Goal: Information Seeking & Learning: Learn about a topic

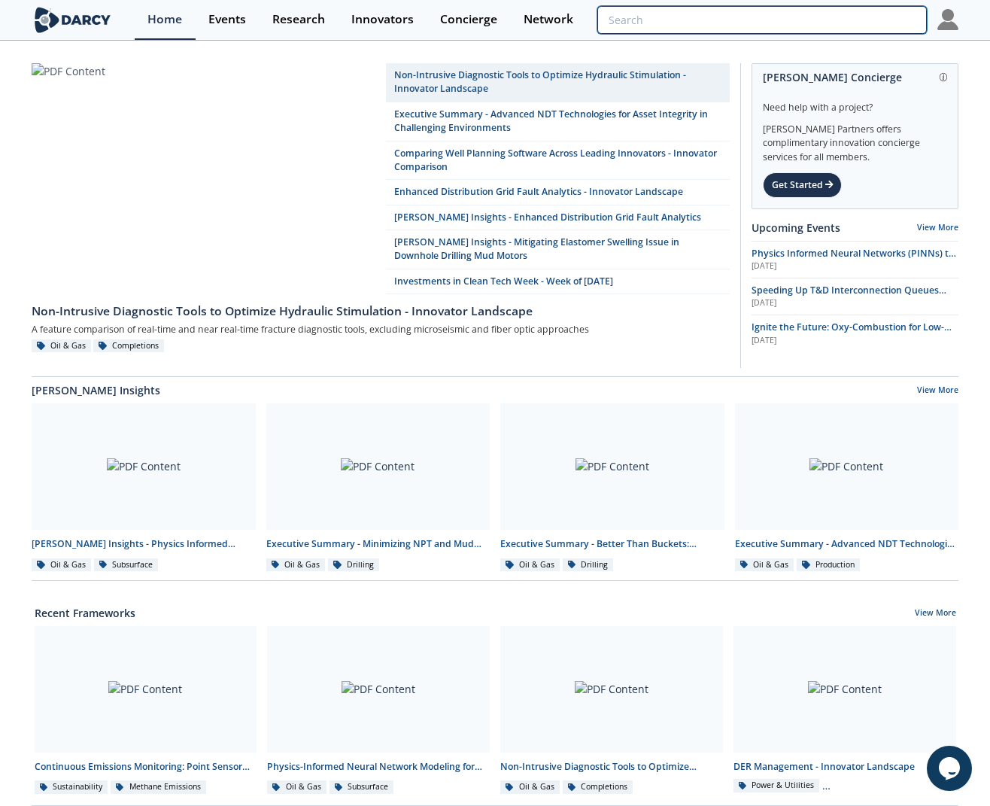
click at [871, 17] on input "search" at bounding box center [761, 20] width 329 height 28
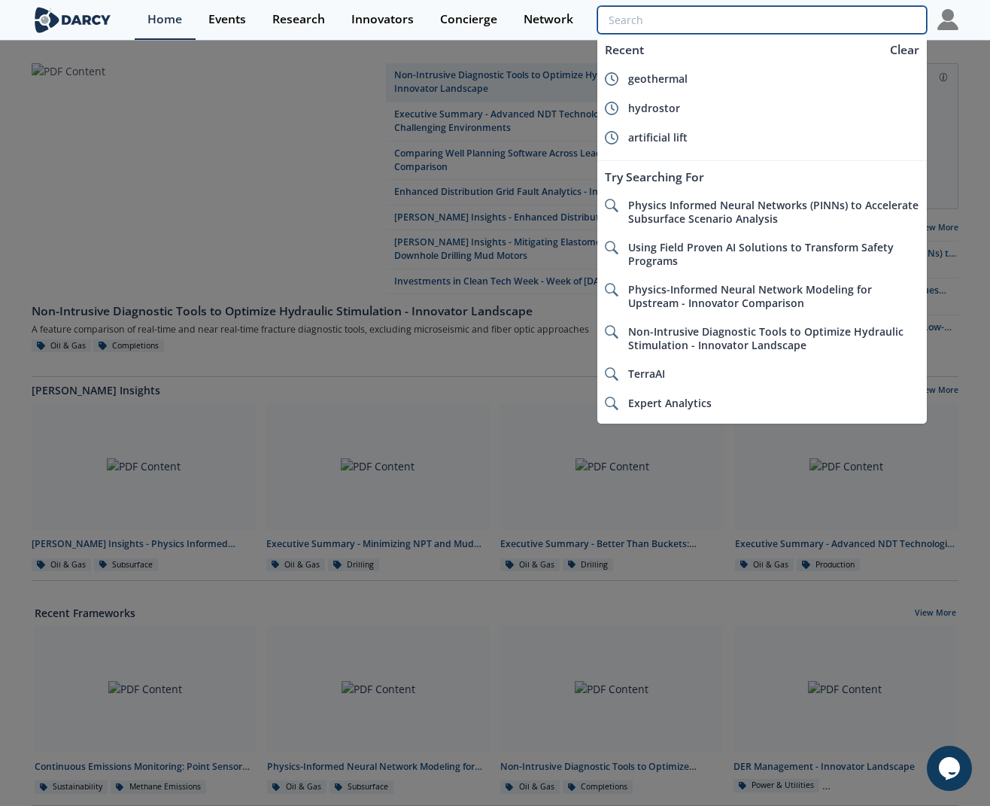
type input "d"
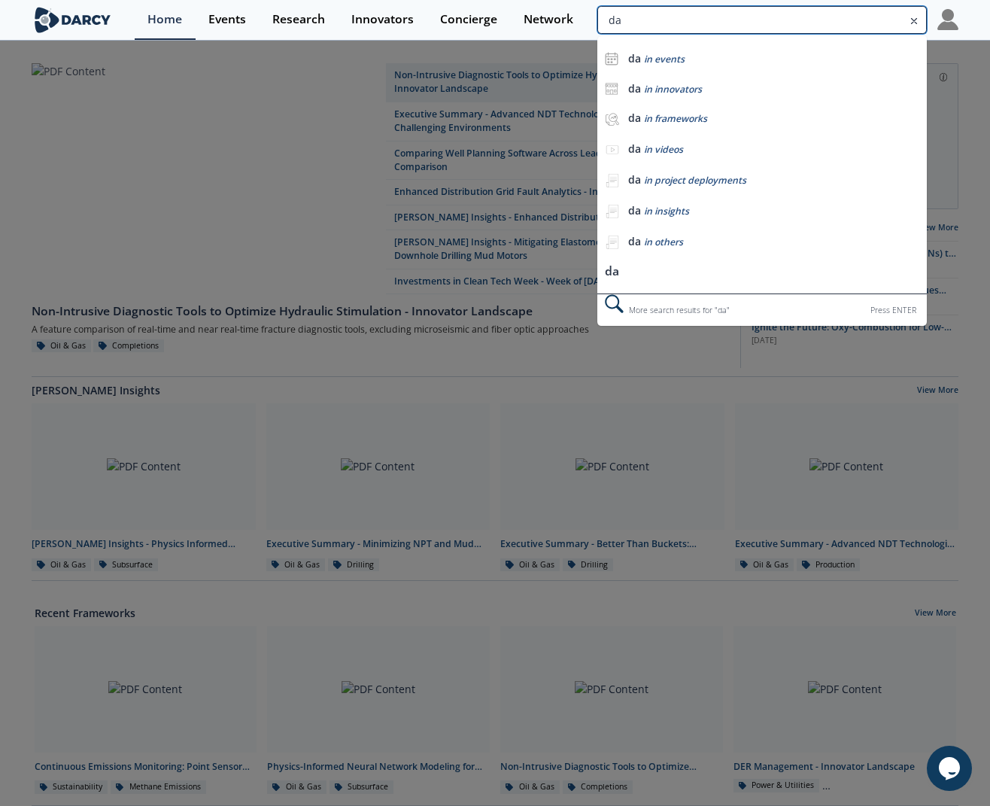
type input "d"
type input "prius"
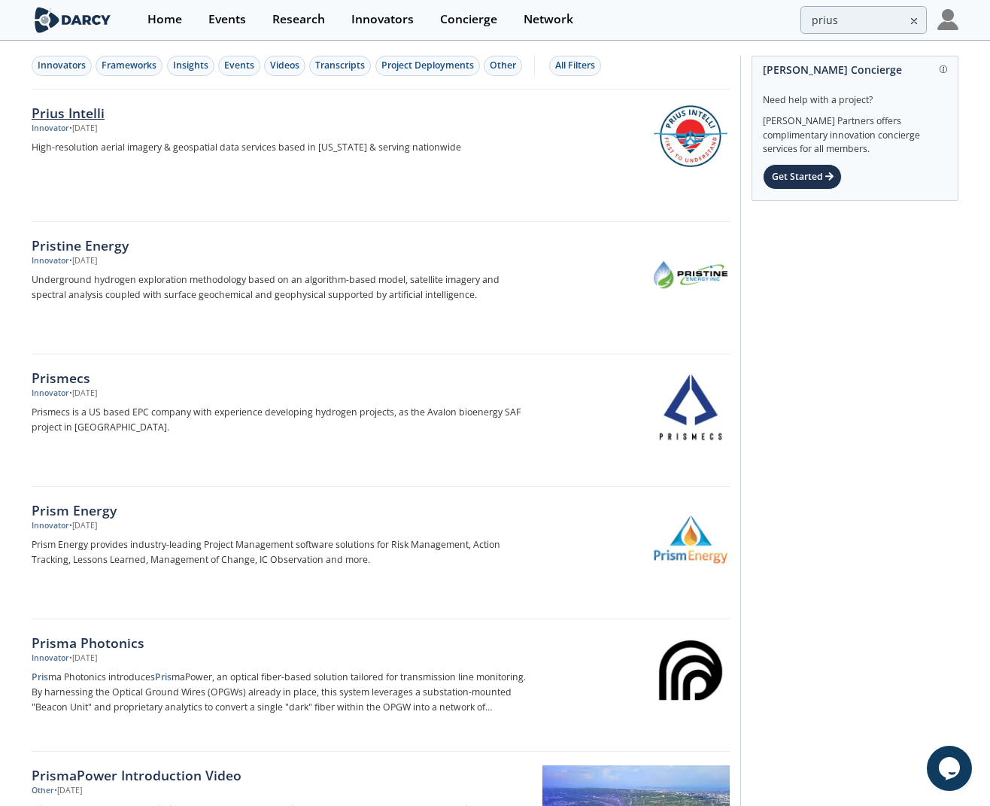
click at [78, 113] on div "Prius Intelli" at bounding box center [281, 113] width 498 height 20
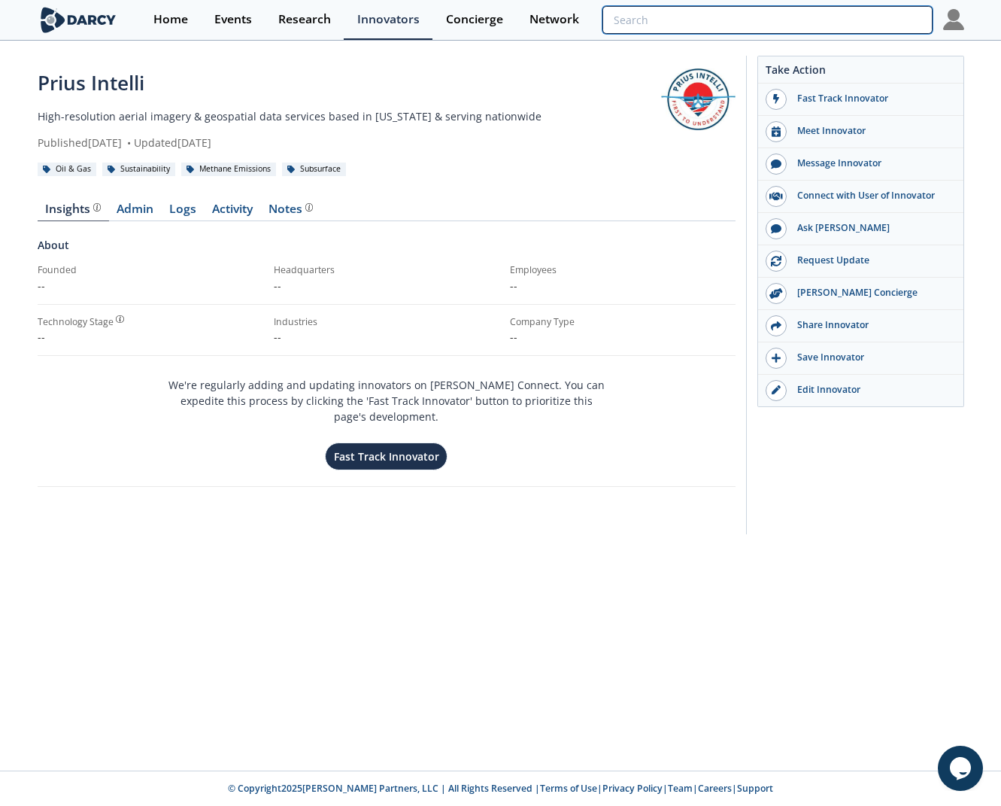
click at [858, 23] on input "search" at bounding box center [766, 20] width 329 height 28
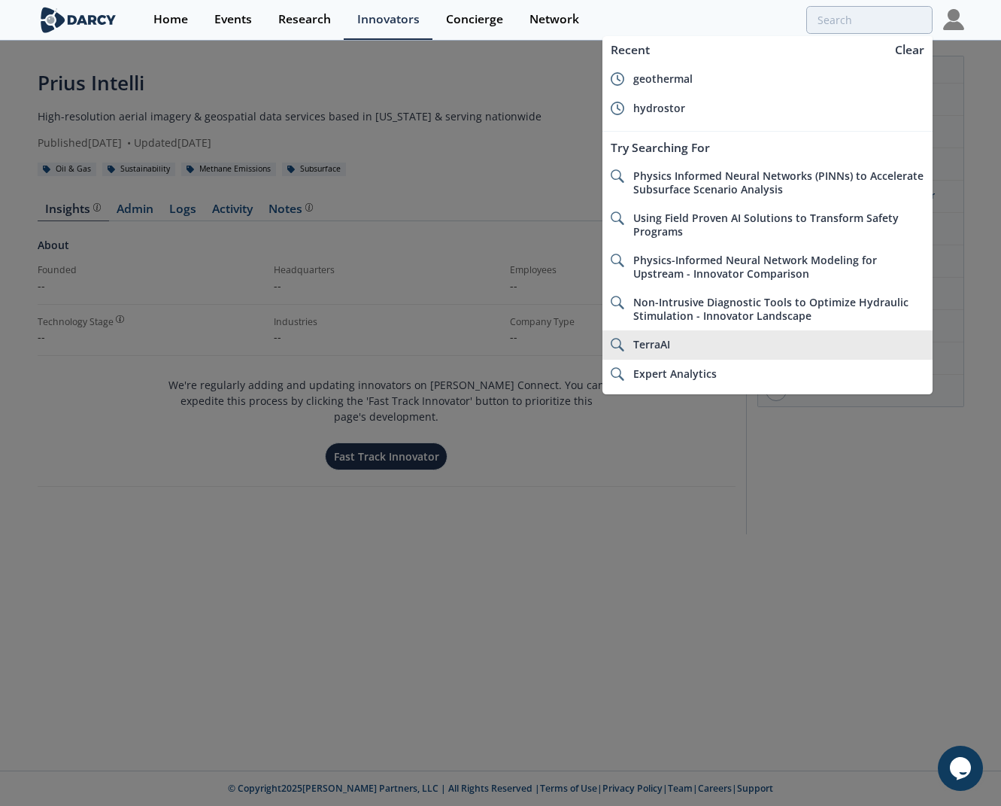
click at [711, 355] on li "TerraAI" at bounding box center [766, 344] width 329 height 29
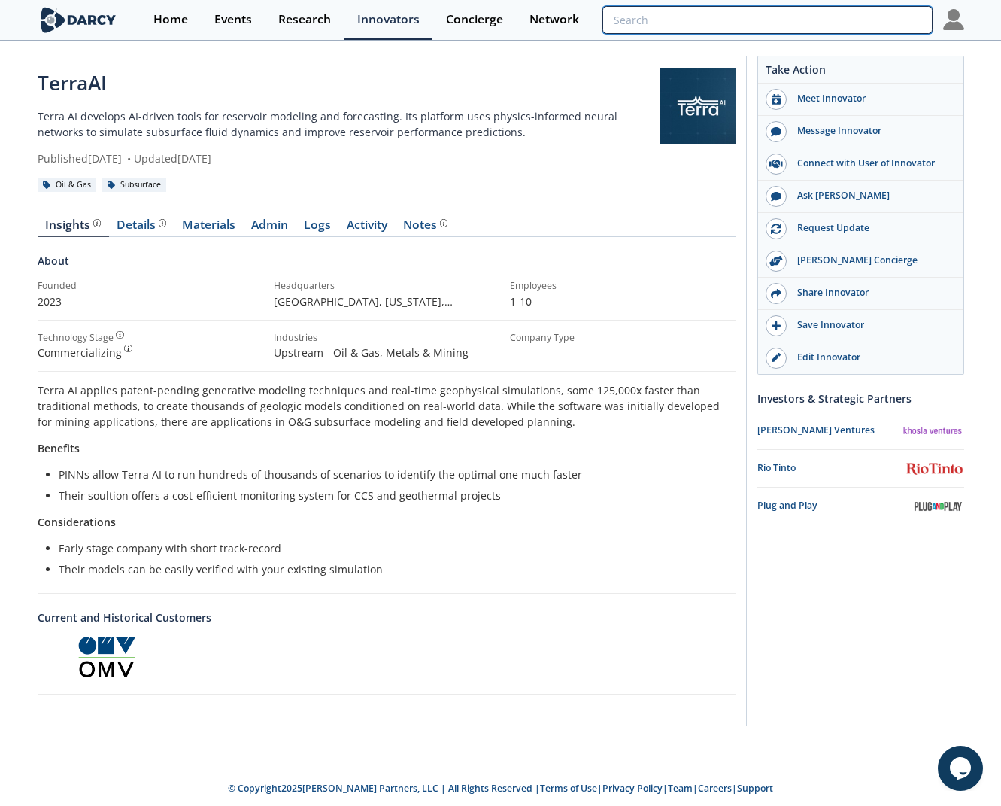
click at [849, 26] on input "search" at bounding box center [766, 20] width 329 height 28
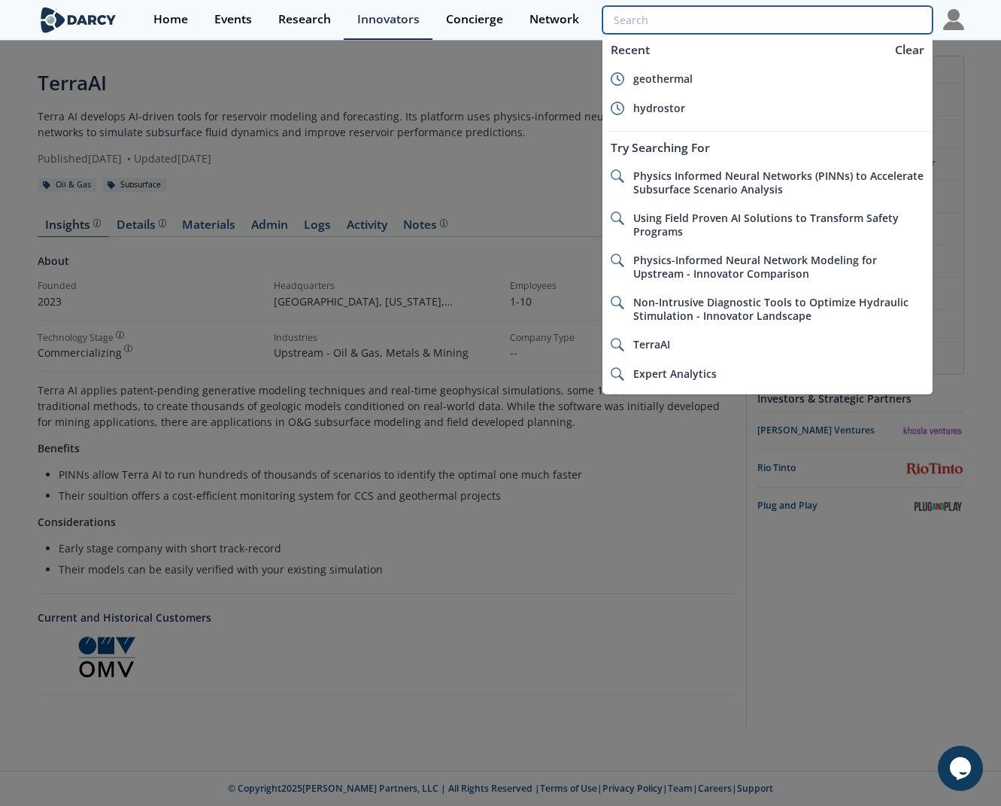
type input "s"
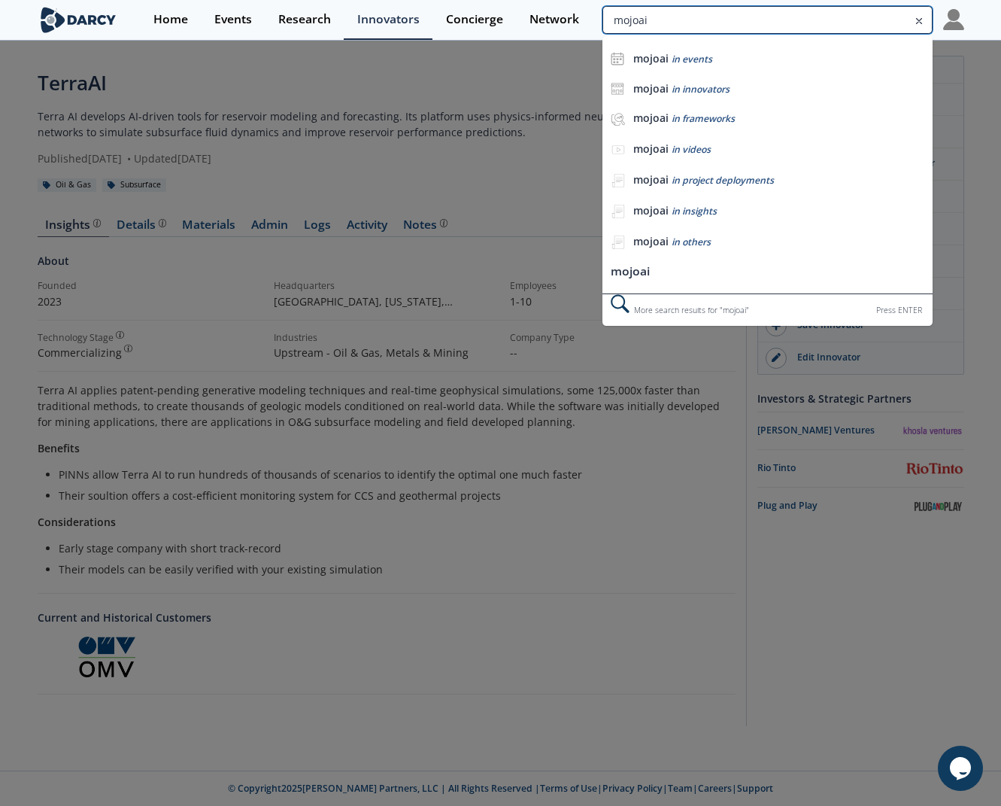
type input "mojoai"
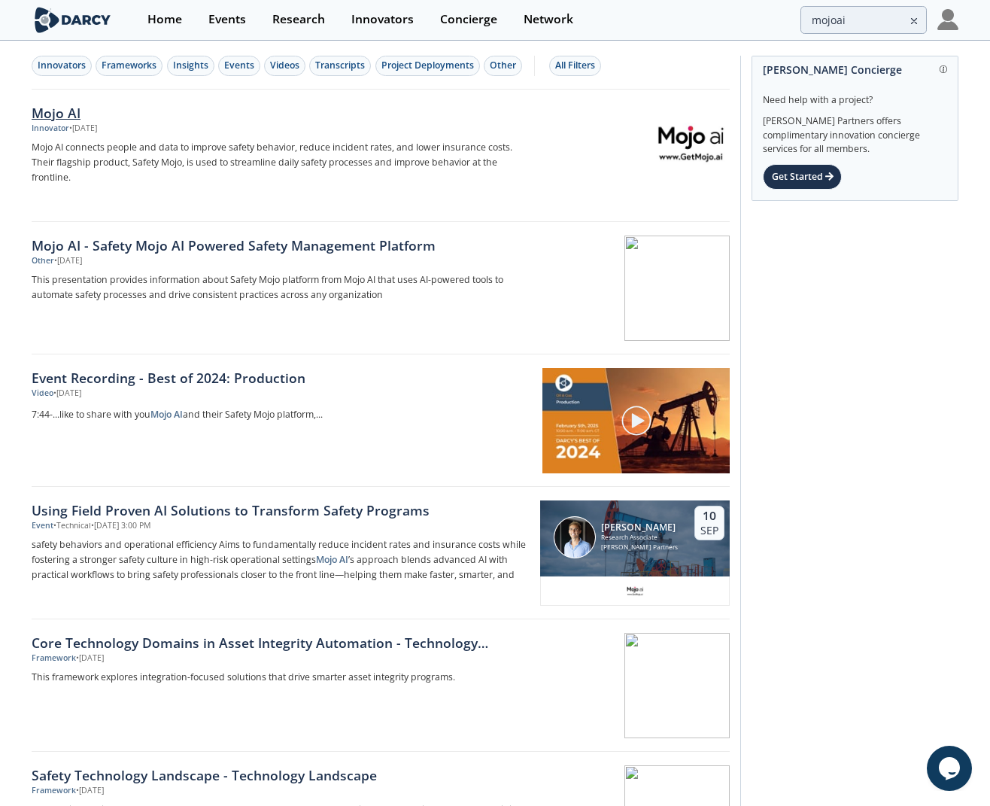
click at [55, 124] on div "Innovator" at bounding box center [51, 129] width 38 height 12
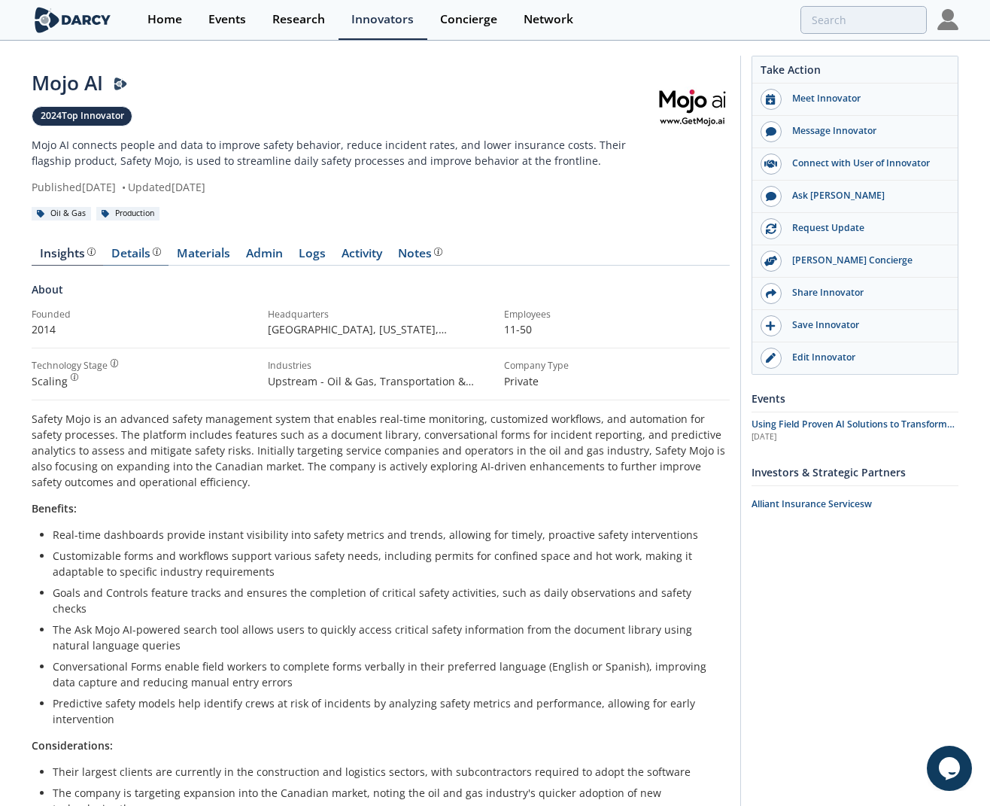
click at [117, 253] on div "Details" at bounding box center [136, 253] width 50 height 12
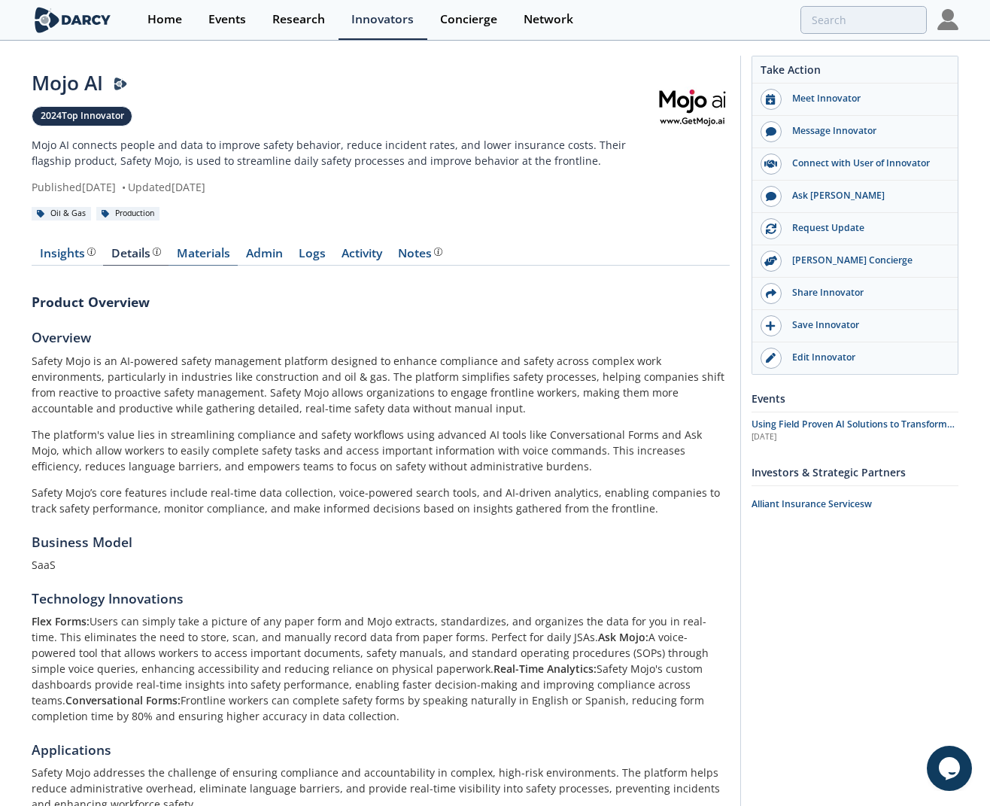
click at [208, 258] on link "Materials" at bounding box center [202, 256] width 69 height 18
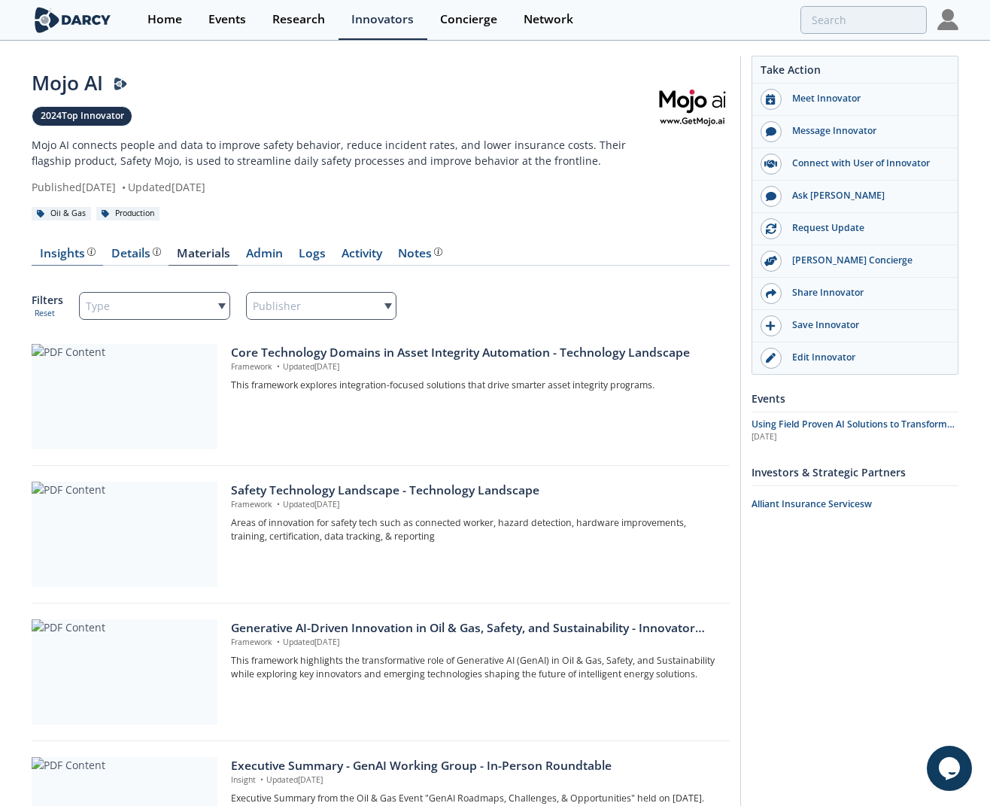
click at [47, 252] on div "Insights" at bounding box center [68, 253] width 56 height 12
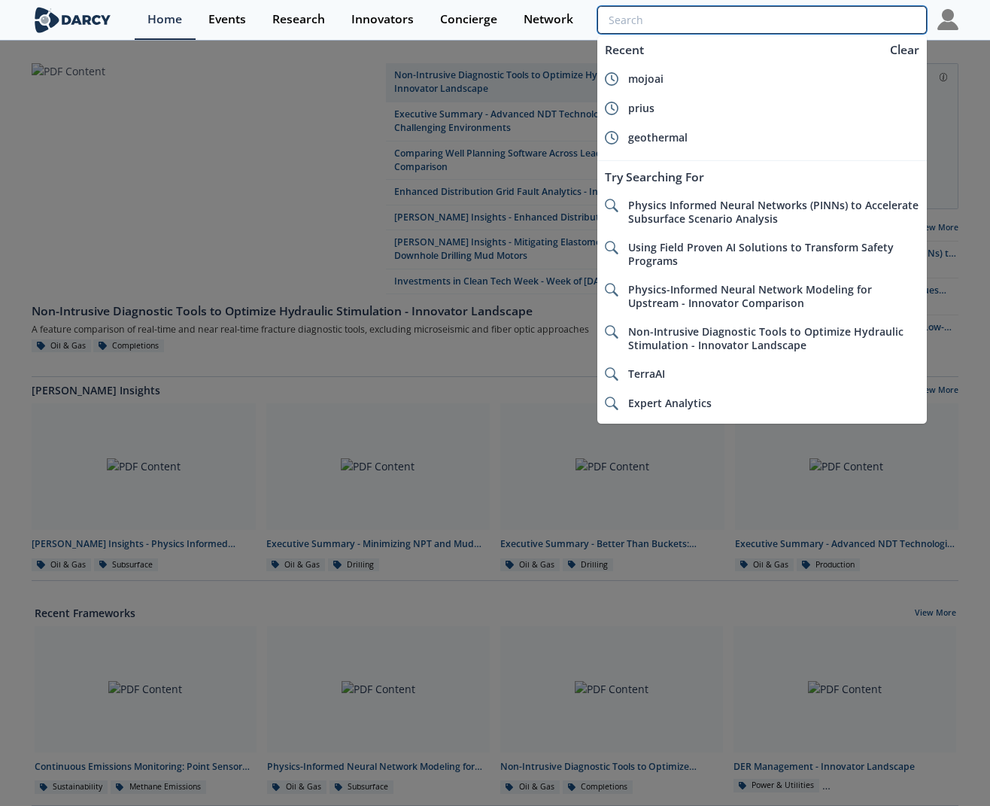
click at [821, 9] on input "search" at bounding box center [761, 20] width 329 height 28
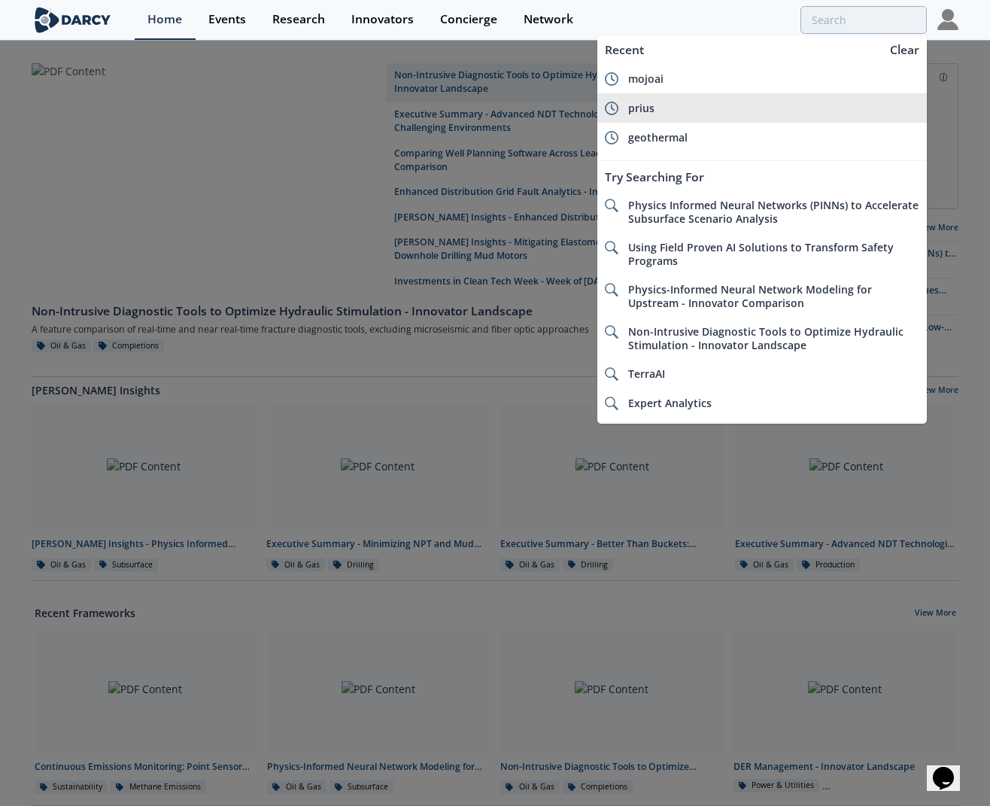
click at [763, 119] on li "prius" at bounding box center [761, 107] width 329 height 29
type input "prius"
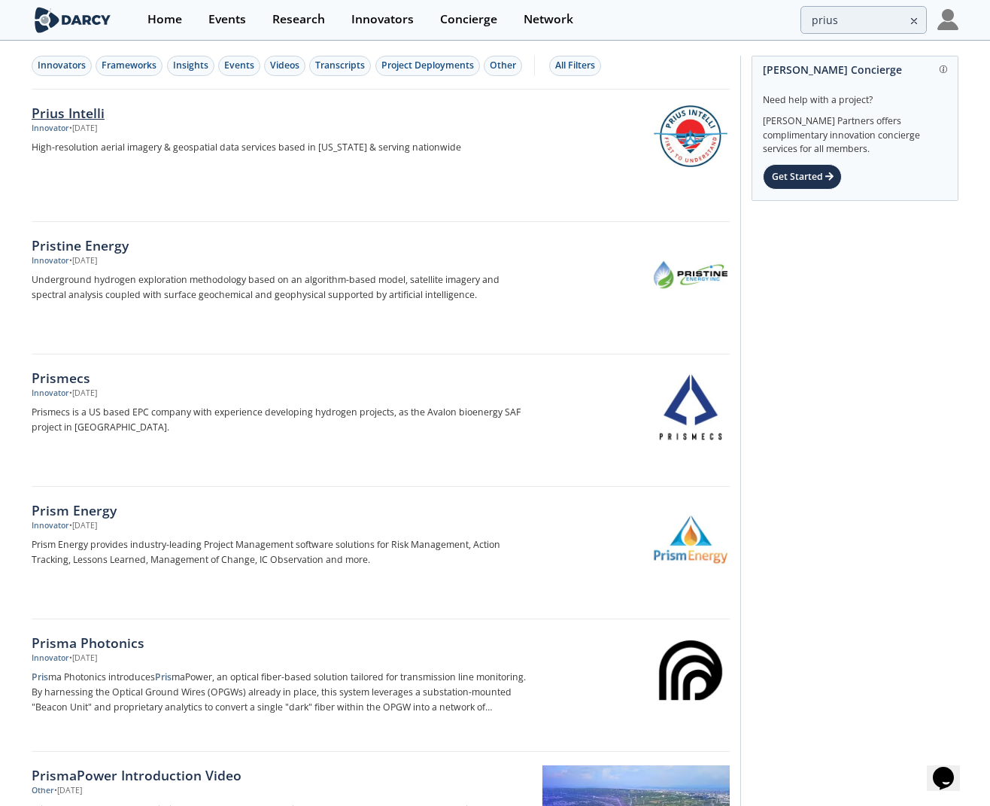
click at [67, 117] on div "Prius Intelli" at bounding box center [281, 113] width 498 height 20
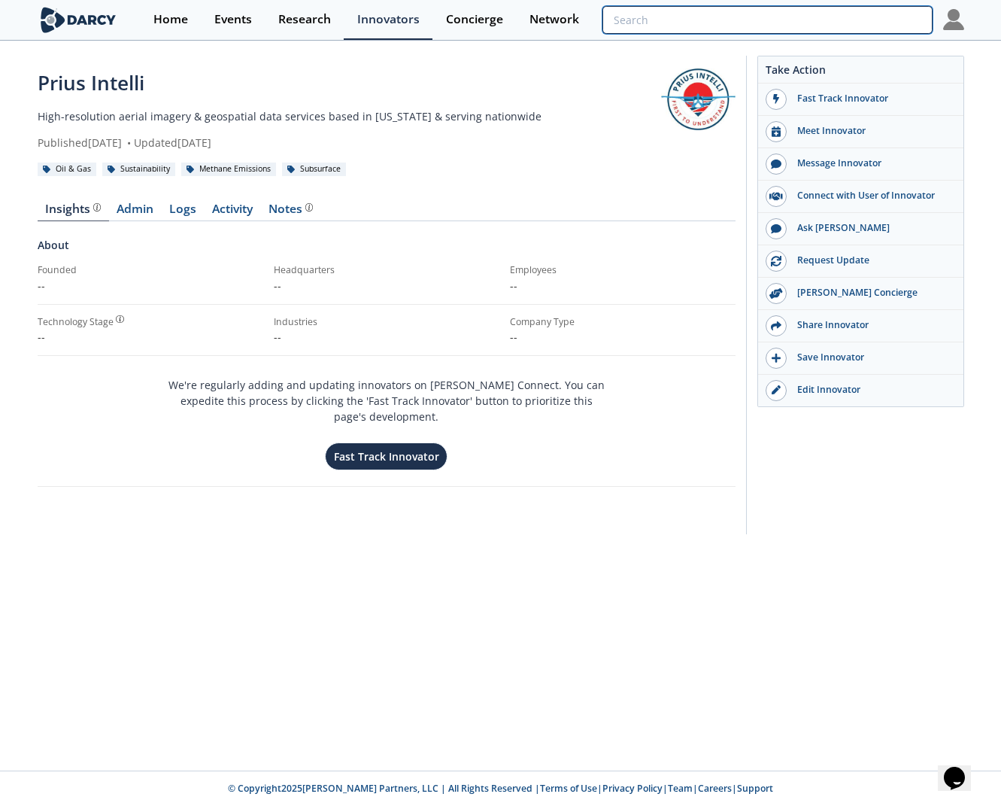
click at [861, 15] on input "search" at bounding box center [766, 20] width 329 height 28
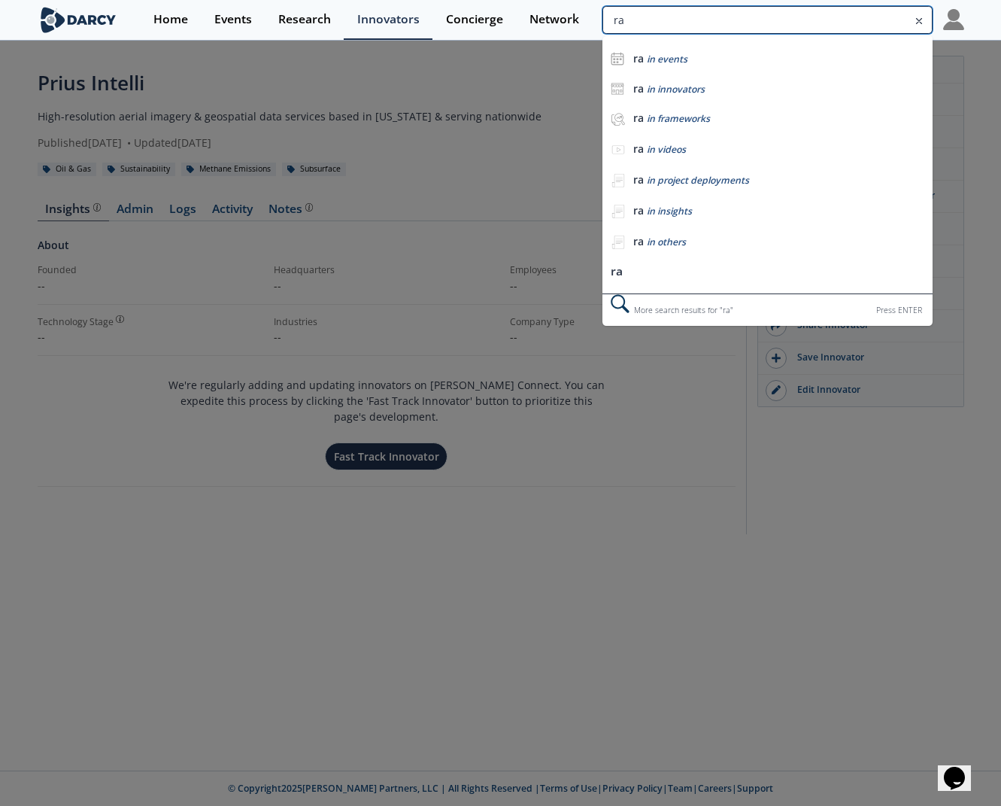
type input "r"
type input "earthview"
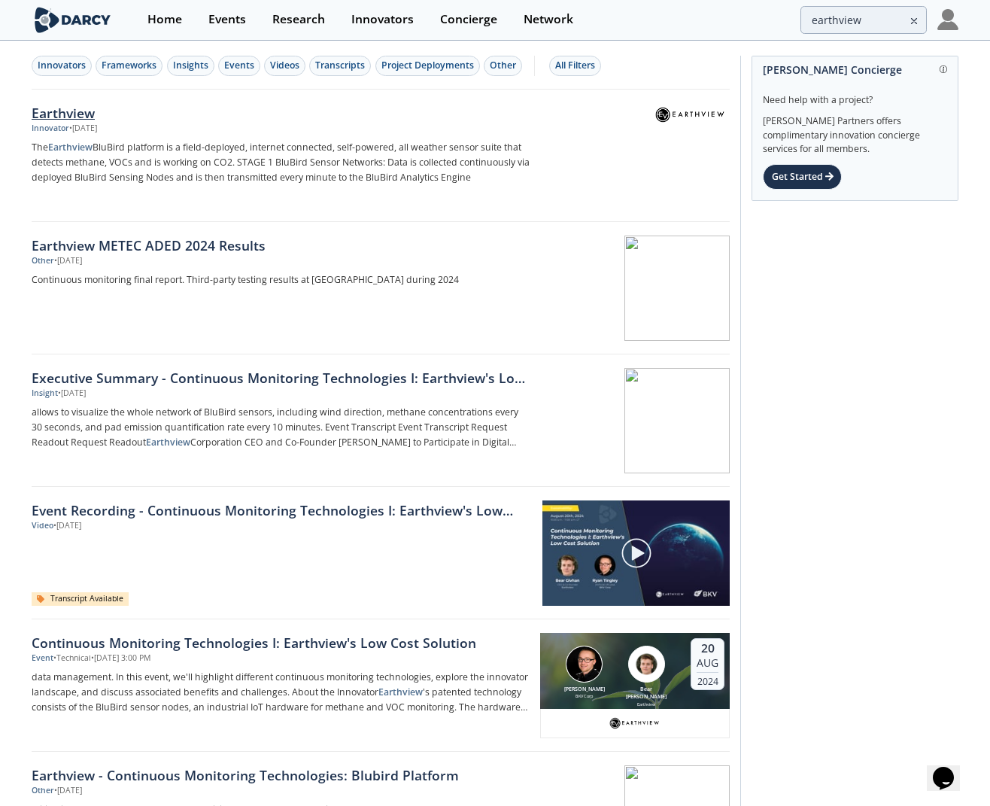
click at [76, 112] on div "Earthview" at bounding box center [281, 113] width 498 height 20
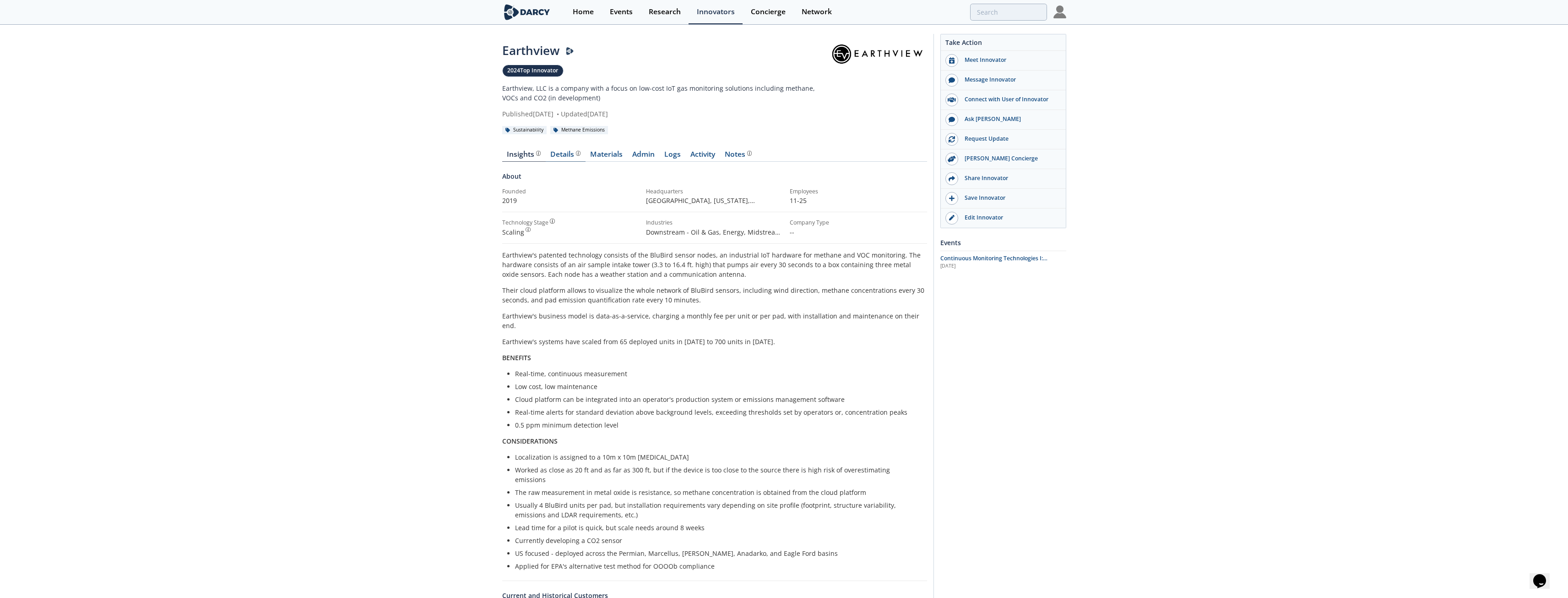
click at [559, 152] on div "Details" at bounding box center [565, 154] width 30 height 7
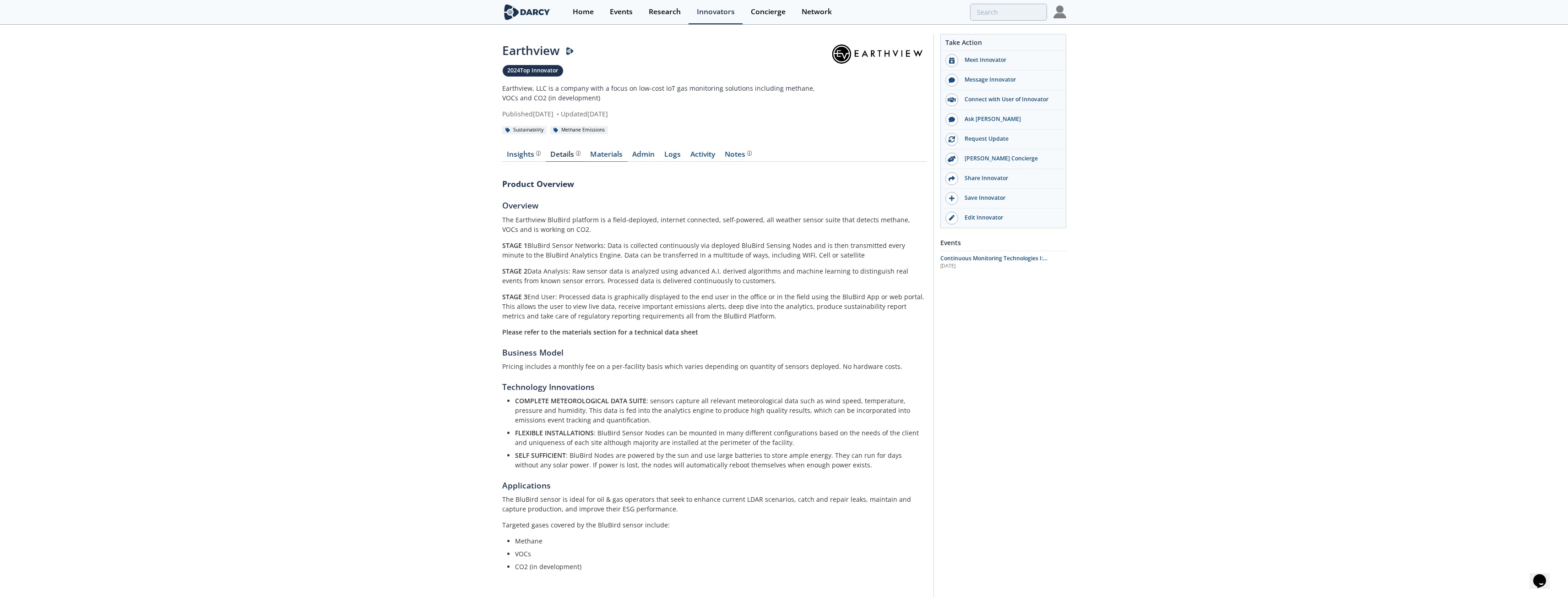
click at [601, 156] on link "Materials" at bounding box center [606, 156] width 42 height 11
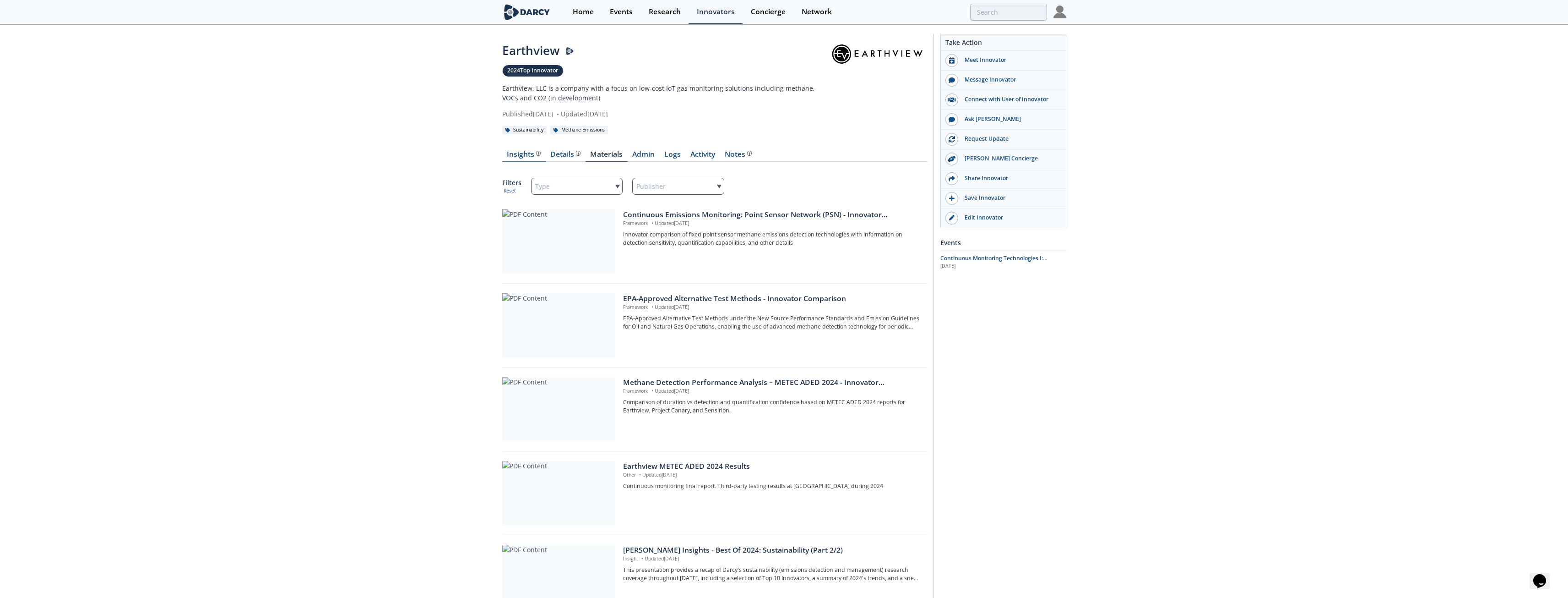
click at [531, 152] on div "Insights" at bounding box center [524, 154] width 34 height 7
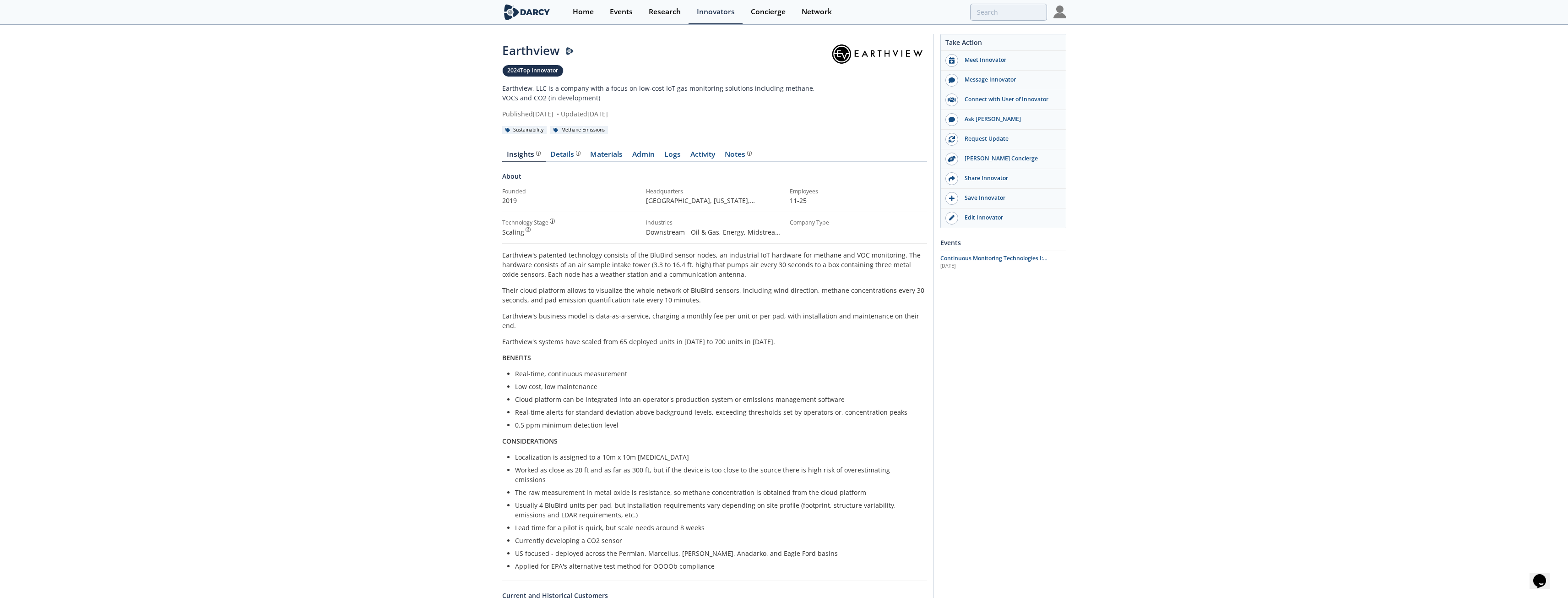
click at [541, 51] on div "Earthview" at bounding box center [666, 50] width 327 height 18
click at [575, 286] on p "Their cloud platform allows to visualize the whole network of BluBird sensors, …" at bounding box center [715, 295] width 425 height 19
drag, startPoint x: 654, startPoint y: 90, endPoint x: 745, endPoint y: 86, distance: 91.1
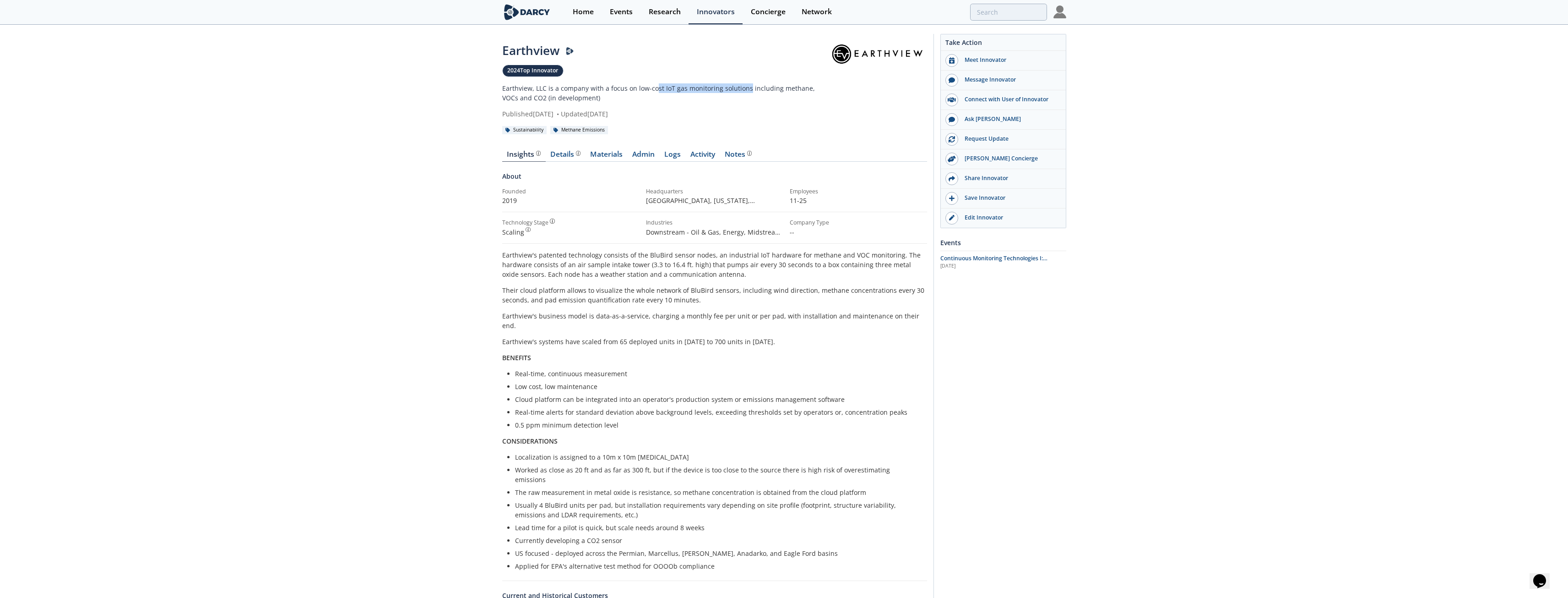
click at [609, 86] on p "Earthview, LLC is a company with a focus on low-cost IoT gas monitoring solutio…" at bounding box center [666, 93] width 327 height 19
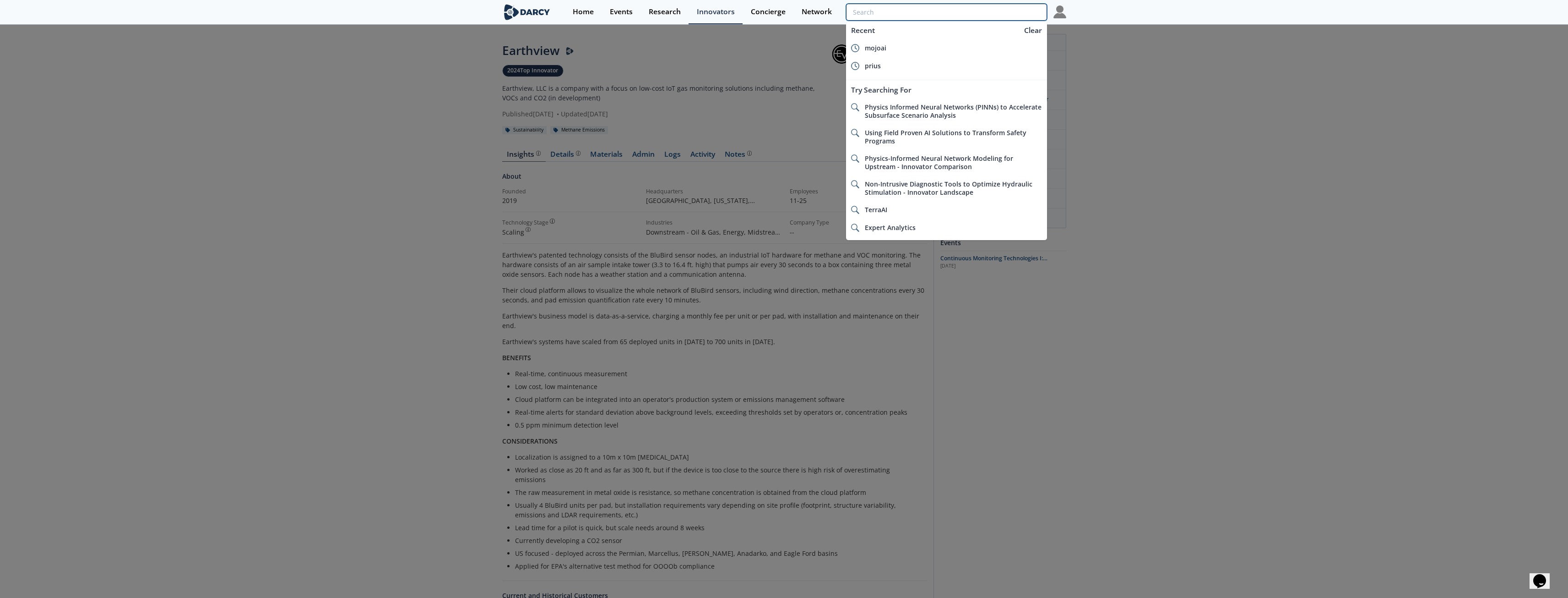
click at [609, 12] on input "search" at bounding box center [946, 12] width 200 height 17
click at [609, 71] on li "prius" at bounding box center [946, 65] width 200 height 18
type input "prius"
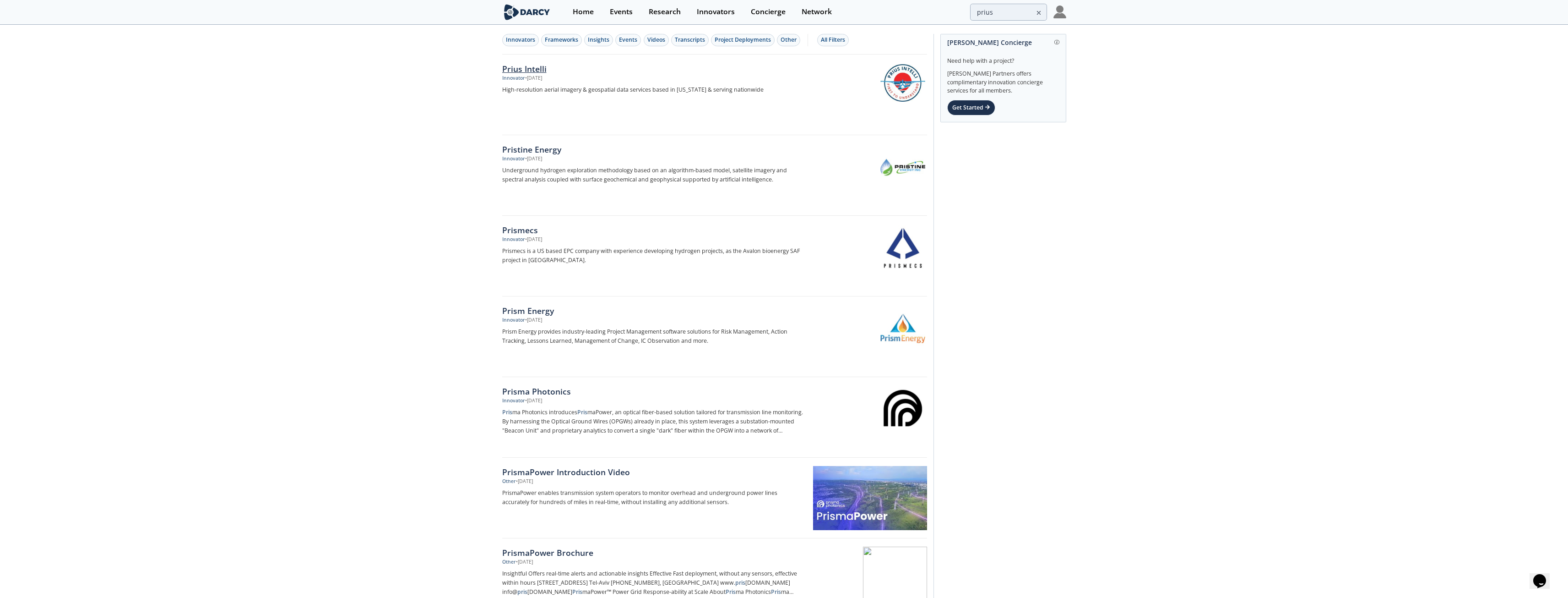
click at [544, 68] on div "Prius Intelli" at bounding box center [654, 69] width 303 height 12
